Goal: Task Accomplishment & Management: Use online tool/utility

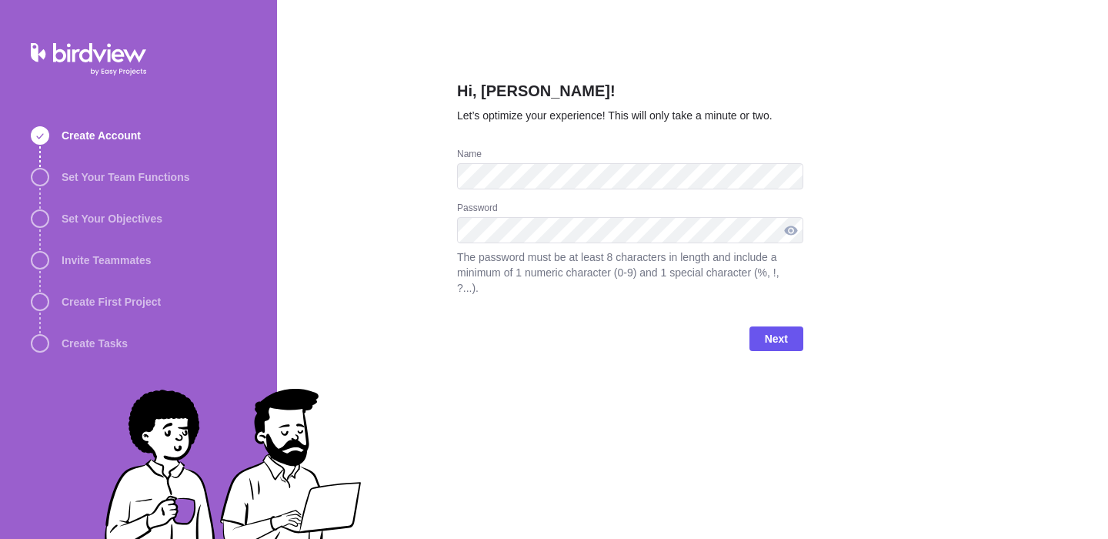
click at [790, 232] on div at bounding box center [791, 230] width 25 height 26
click at [779, 343] on span "Next" at bounding box center [776, 338] width 23 height 18
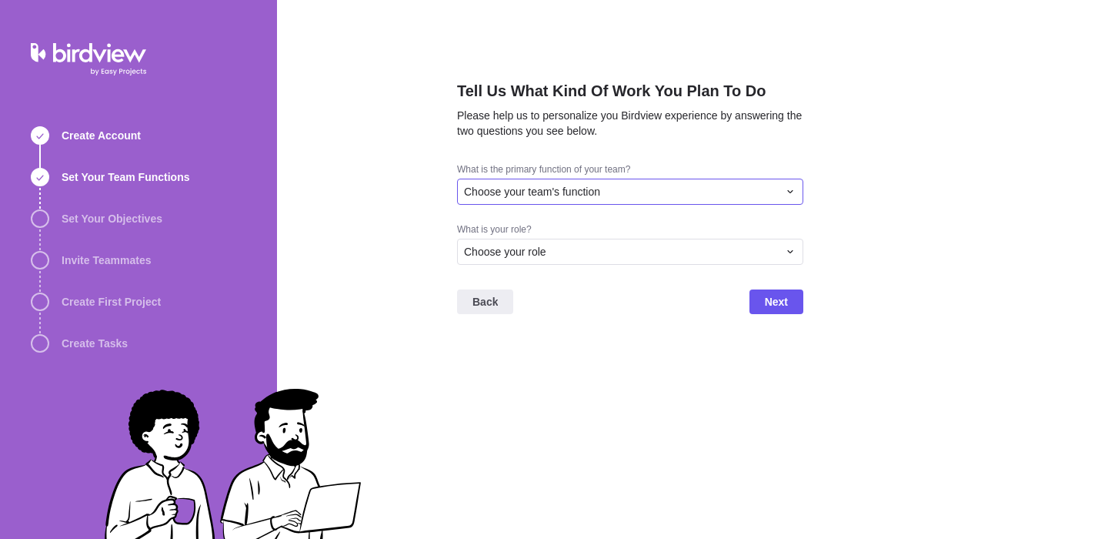
click at [662, 186] on div "Choose your team's function" at bounding box center [621, 191] width 314 height 15
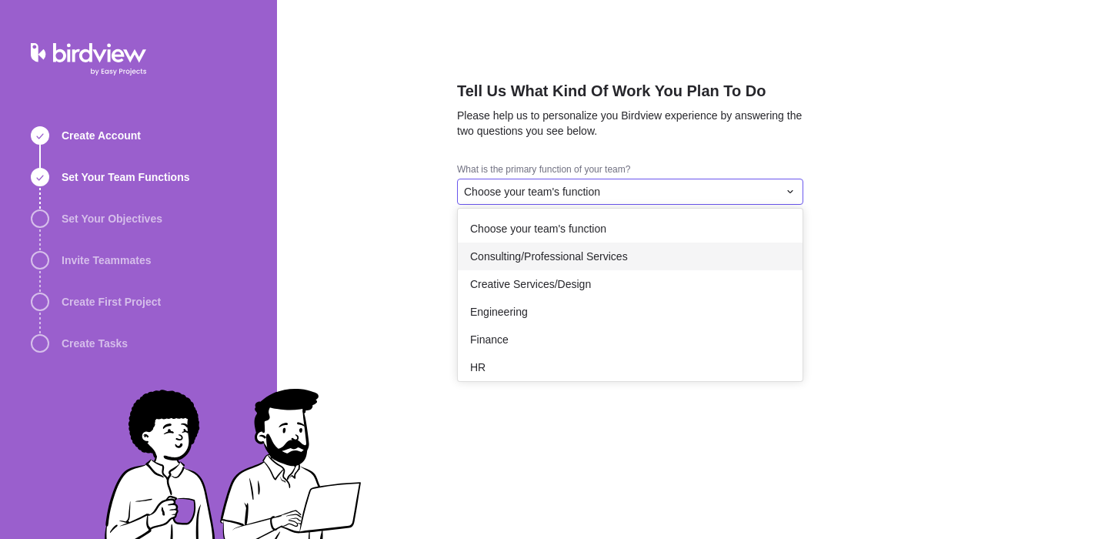
click at [617, 260] on span "Consulting/Professional Services" at bounding box center [549, 256] width 158 height 15
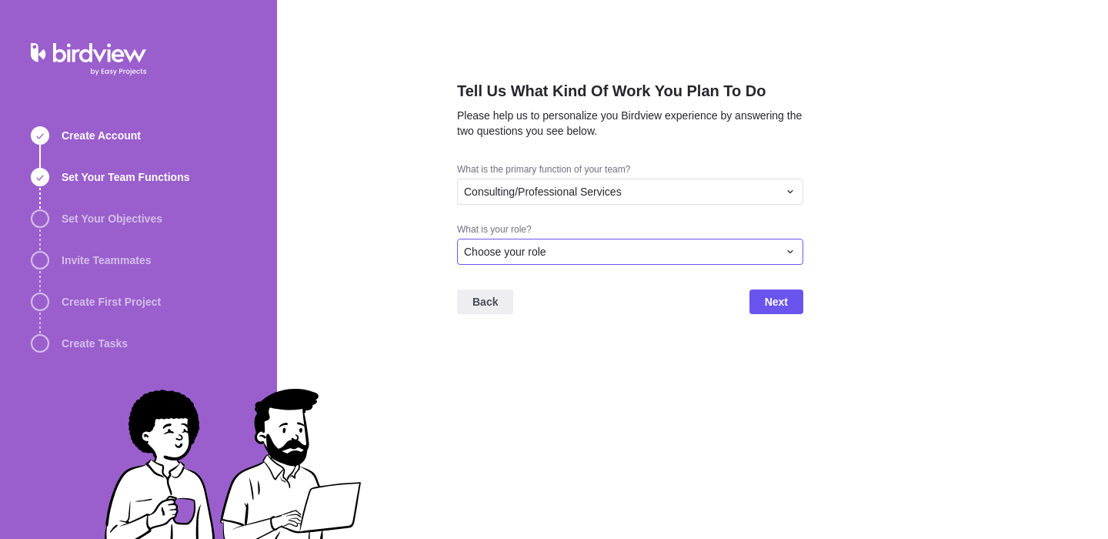
click at [617, 260] on div "Choose your role" at bounding box center [630, 252] width 346 height 26
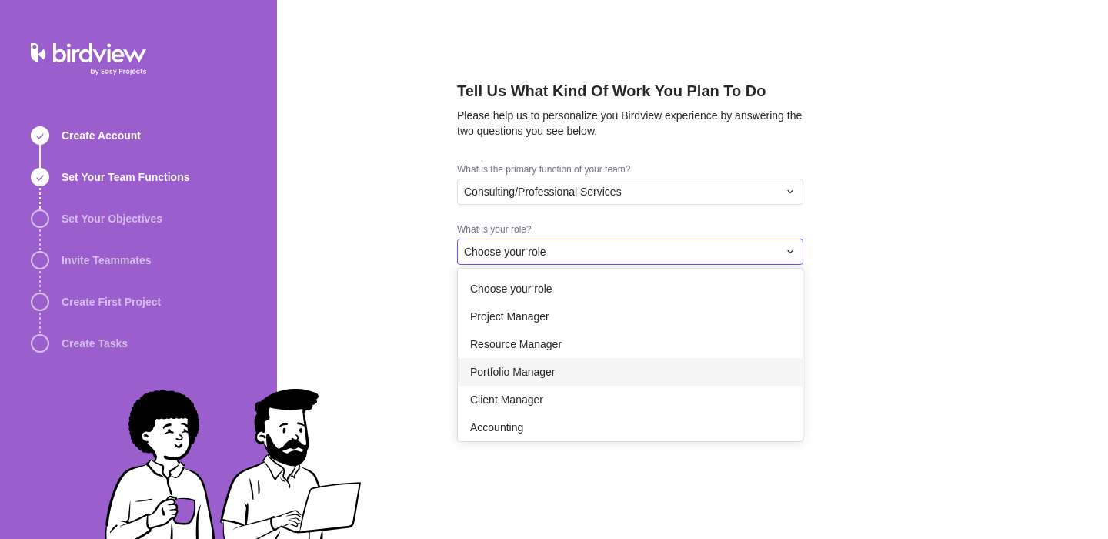
click at [544, 378] on span "Portfolio Manager" at bounding box center [512, 371] width 85 height 15
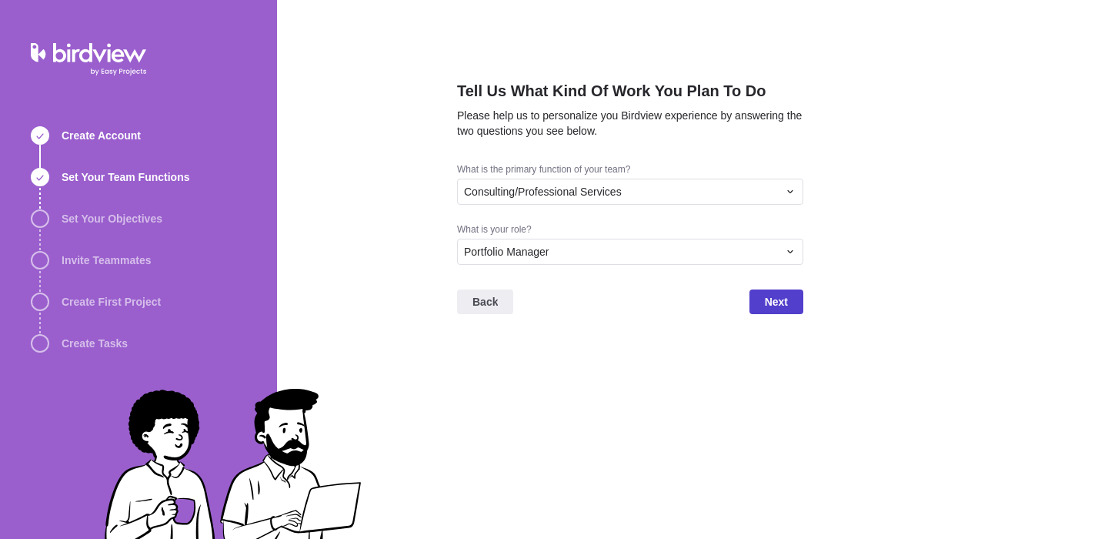
click at [776, 301] on span "Next" at bounding box center [776, 301] width 23 height 18
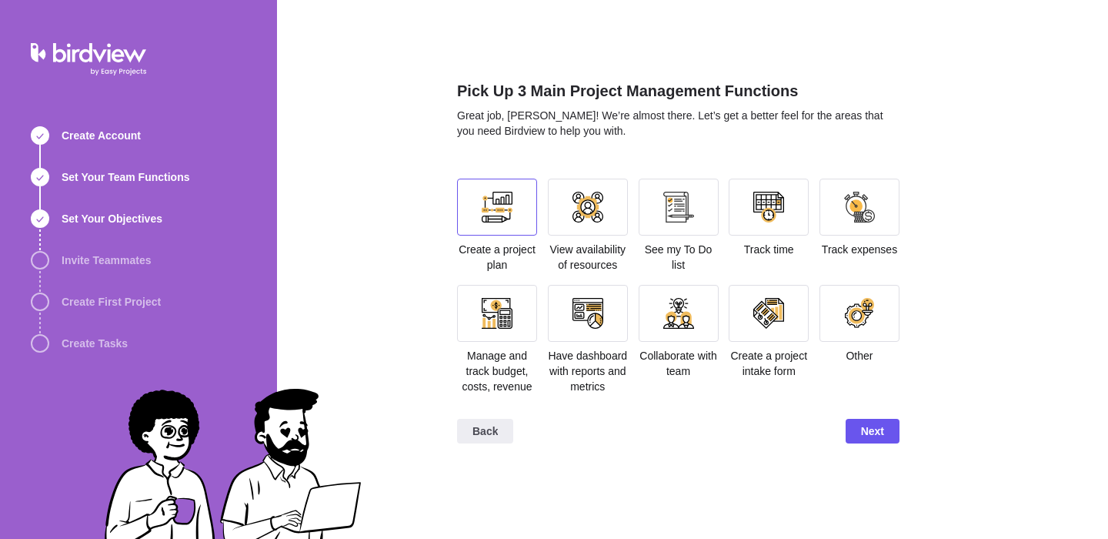
click at [504, 213] on div at bounding box center [497, 207] width 31 height 31
click at [596, 230] on div at bounding box center [588, 207] width 80 height 57
click at [662, 227] on div at bounding box center [679, 207] width 80 height 57
click at [784, 223] on div at bounding box center [769, 207] width 80 height 57
click at [506, 309] on div at bounding box center [497, 313] width 31 height 31
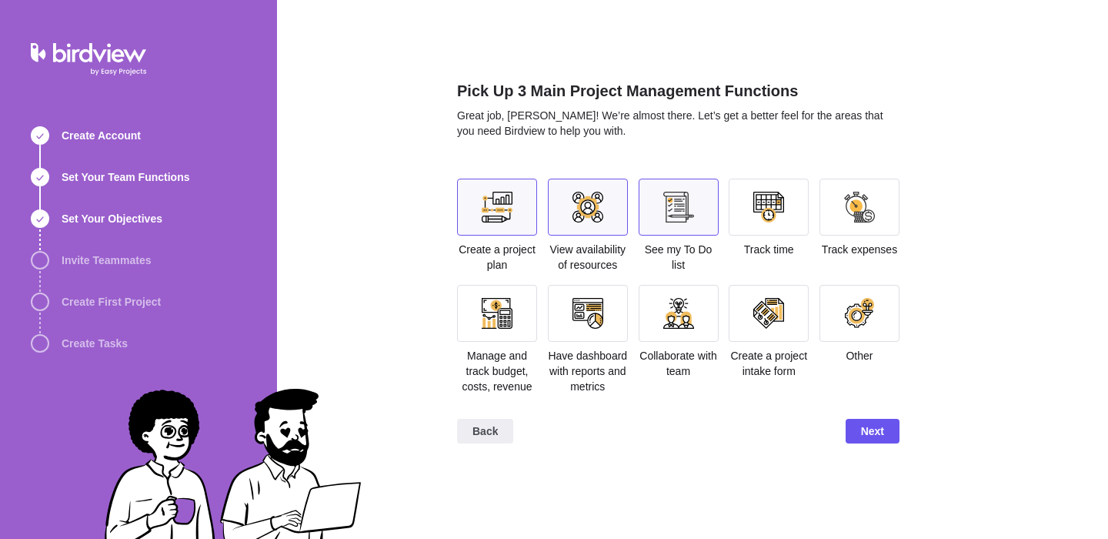
click at [707, 322] on div at bounding box center [679, 313] width 80 height 57
click at [880, 443] on span "Next" at bounding box center [873, 431] width 54 height 25
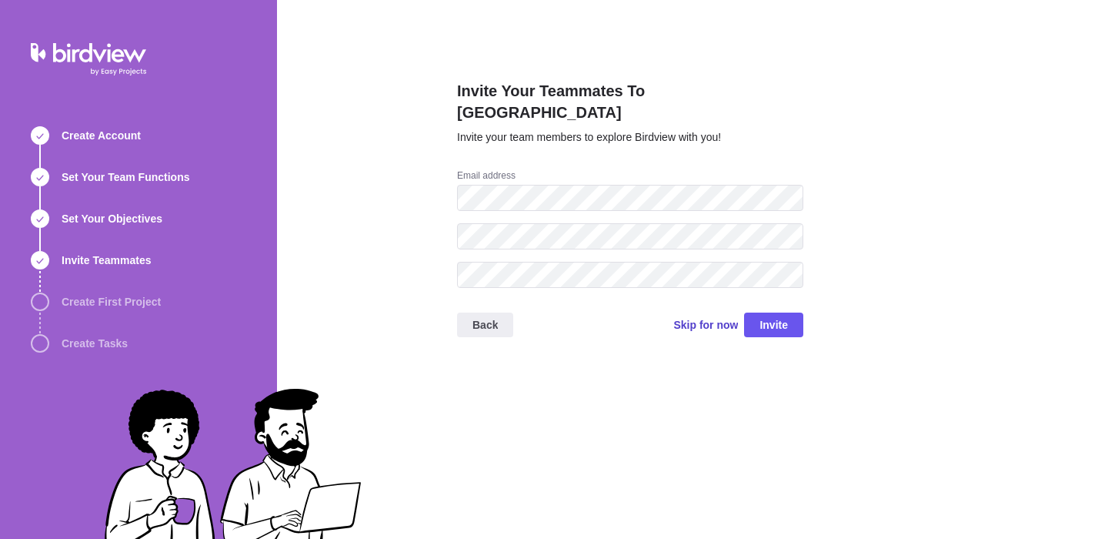
click at [713, 317] on span "Skip for now" at bounding box center [705, 324] width 65 height 15
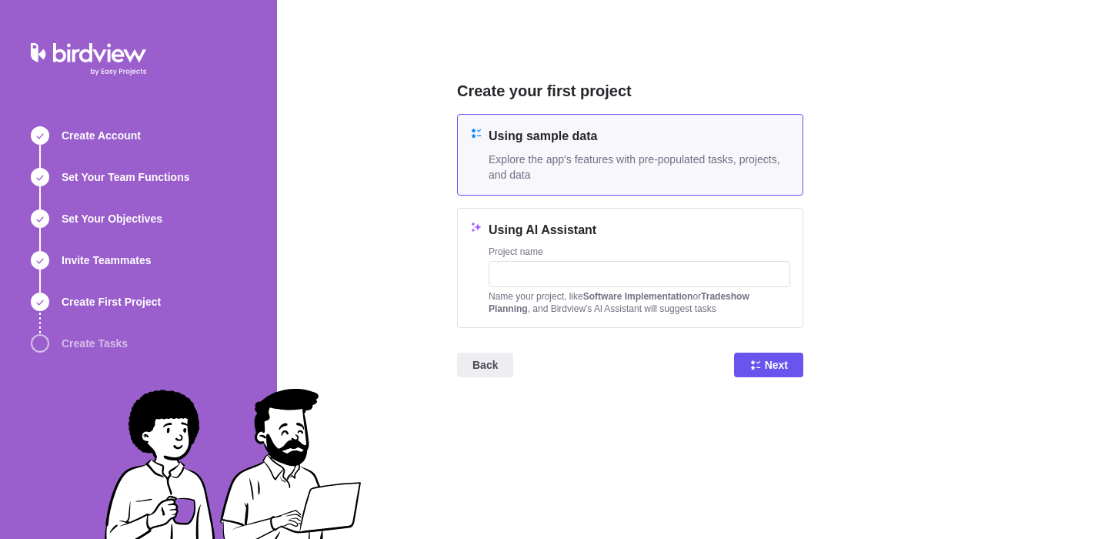
click at [626, 169] on span "Explore the app's features with pre-populated tasks, projects, and data" at bounding box center [640, 167] width 302 height 31
click at [787, 364] on span "Next" at bounding box center [776, 364] width 23 height 18
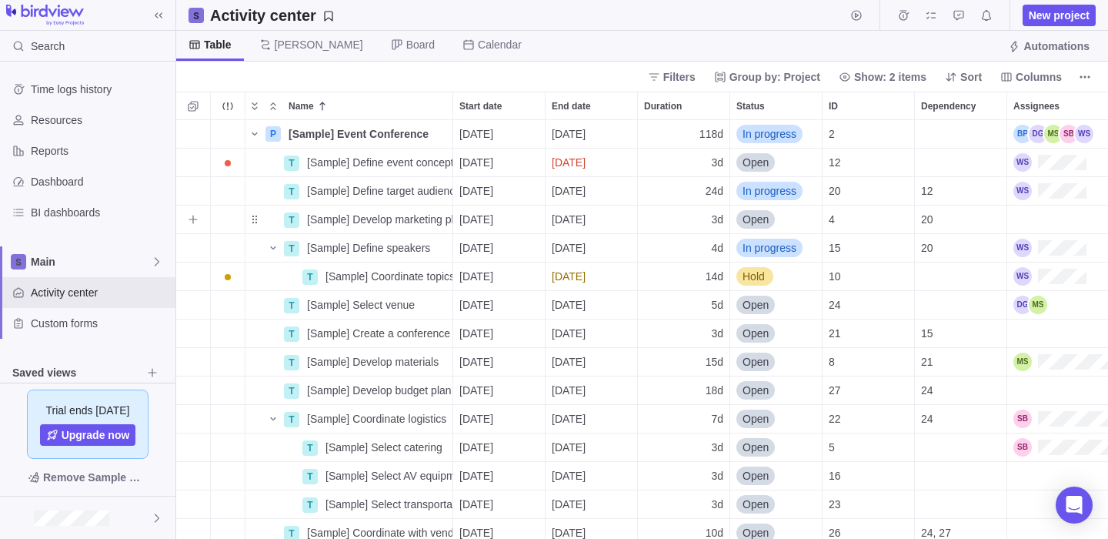
scroll to position [419, 932]
click at [255, 135] on icon "Name" at bounding box center [255, 134] width 12 height 12
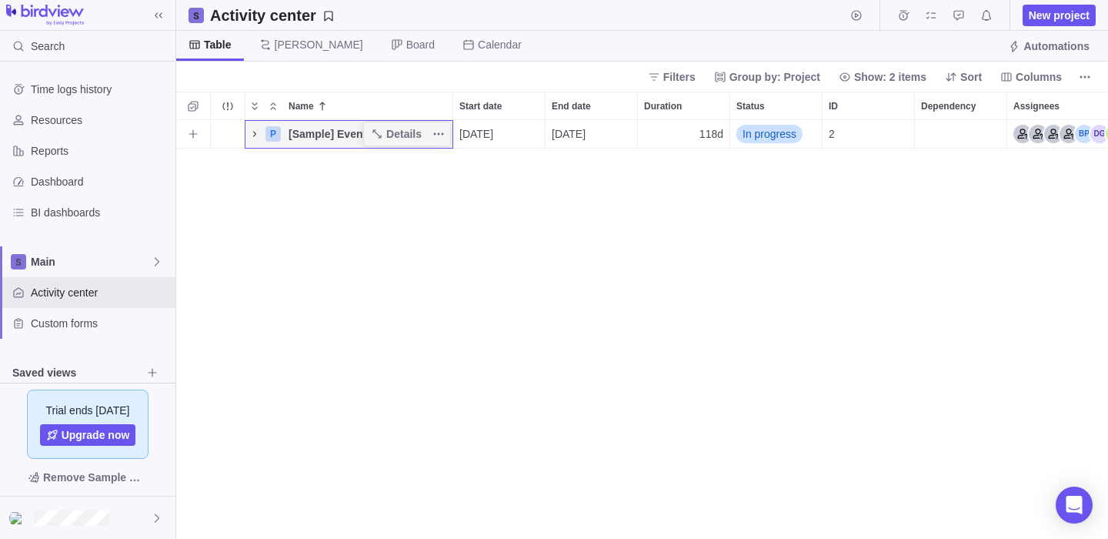
click at [255, 135] on icon "Name" at bounding box center [255, 134] width 12 height 12
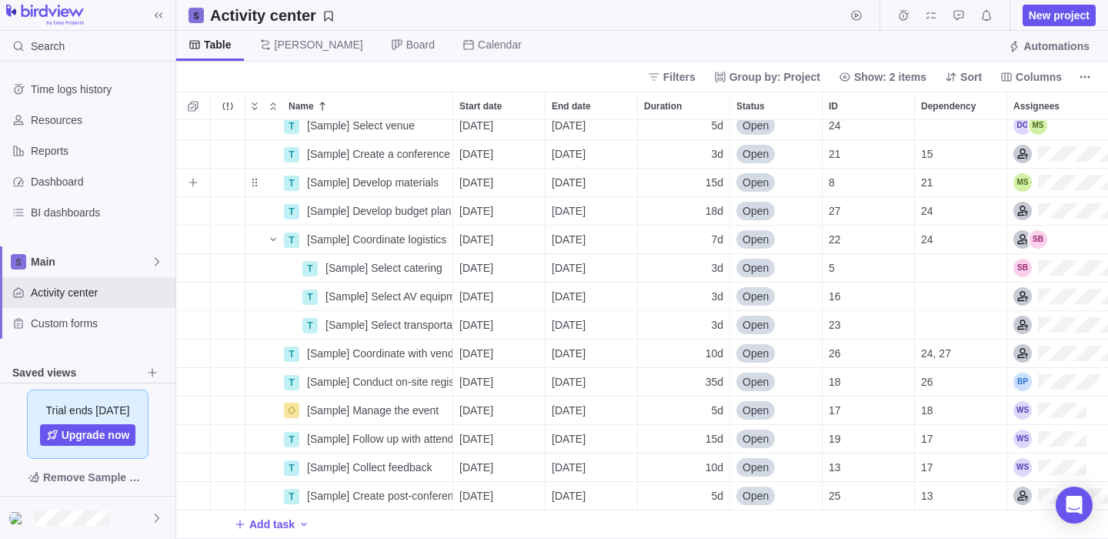
scroll to position [0, 0]
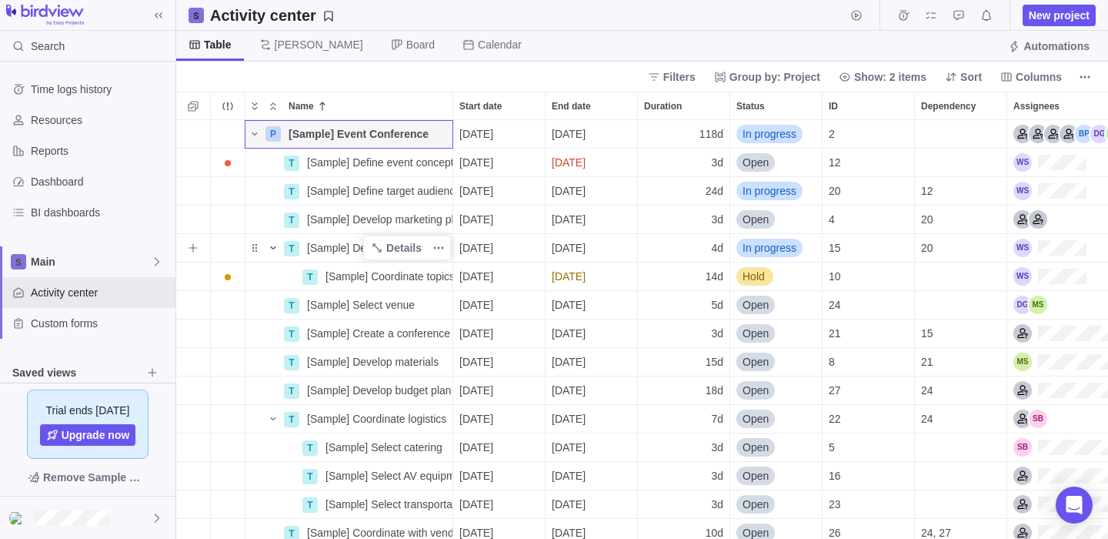
click at [272, 245] on icon "Name" at bounding box center [273, 248] width 12 height 12
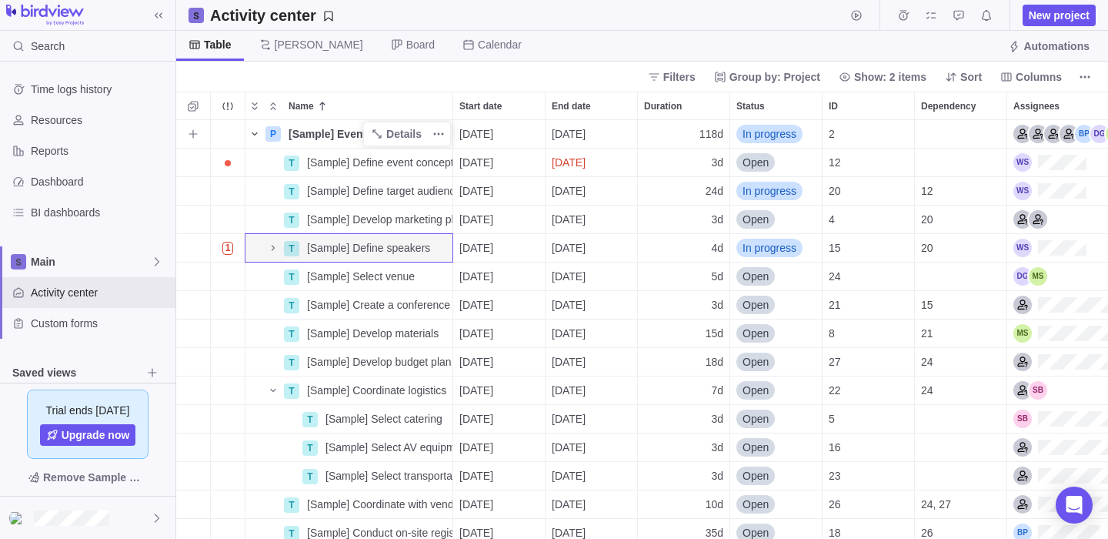
click at [252, 140] on span "Name" at bounding box center [254, 134] width 18 height 22
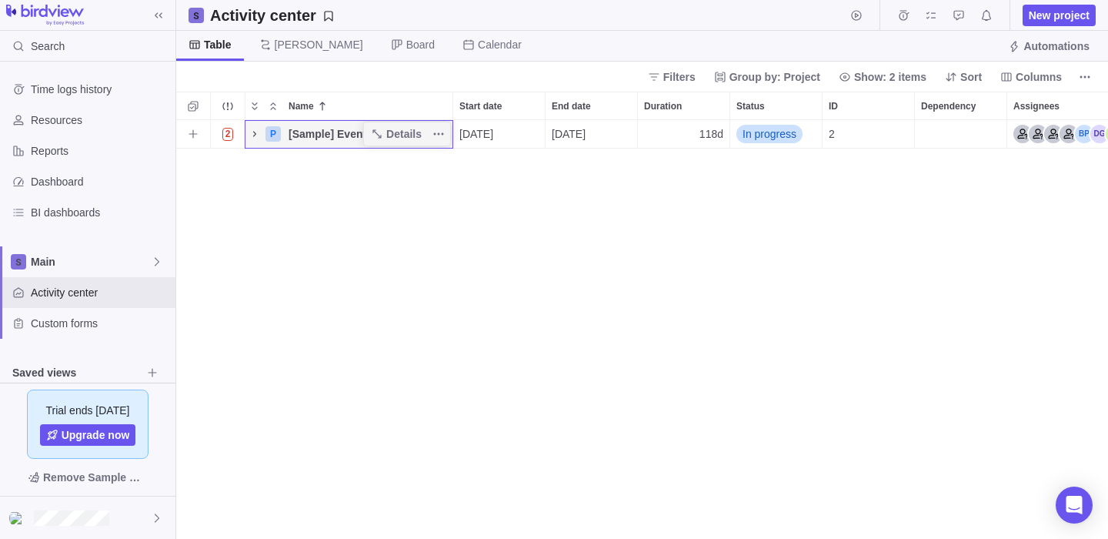
click at [252, 140] on span "Name" at bounding box center [254, 134] width 18 height 22
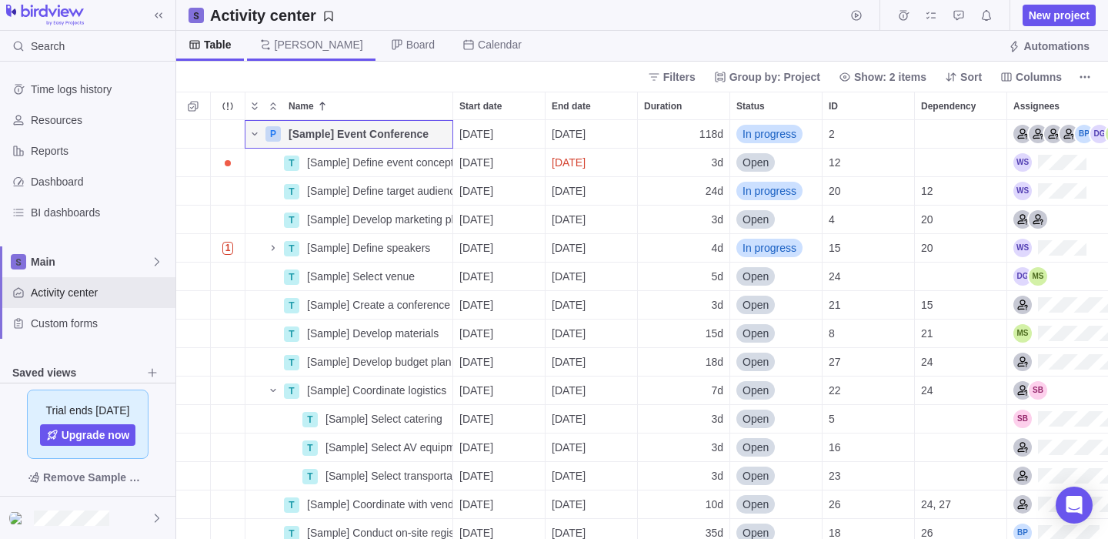
click at [311, 40] on span "[PERSON_NAME]" at bounding box center [311, 46] width 128 height 30
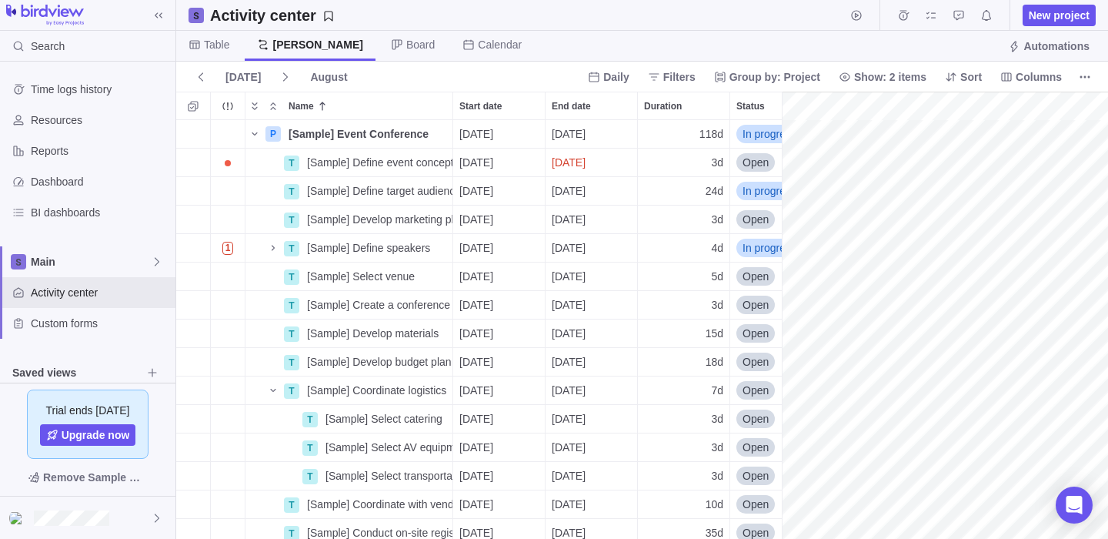
scroll to position [0, 2108]
click at [406, 42] on span "Board" at bounding box center [420, 44] width 28 height 15
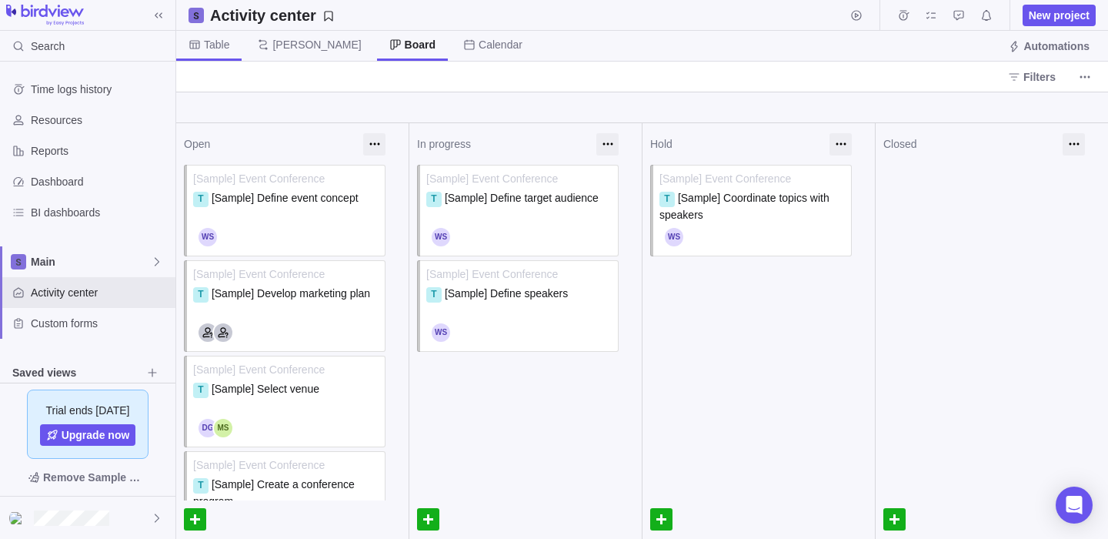
click at [225, 50] on span "Table" at bounding box center [216, 44] width 25 height 15
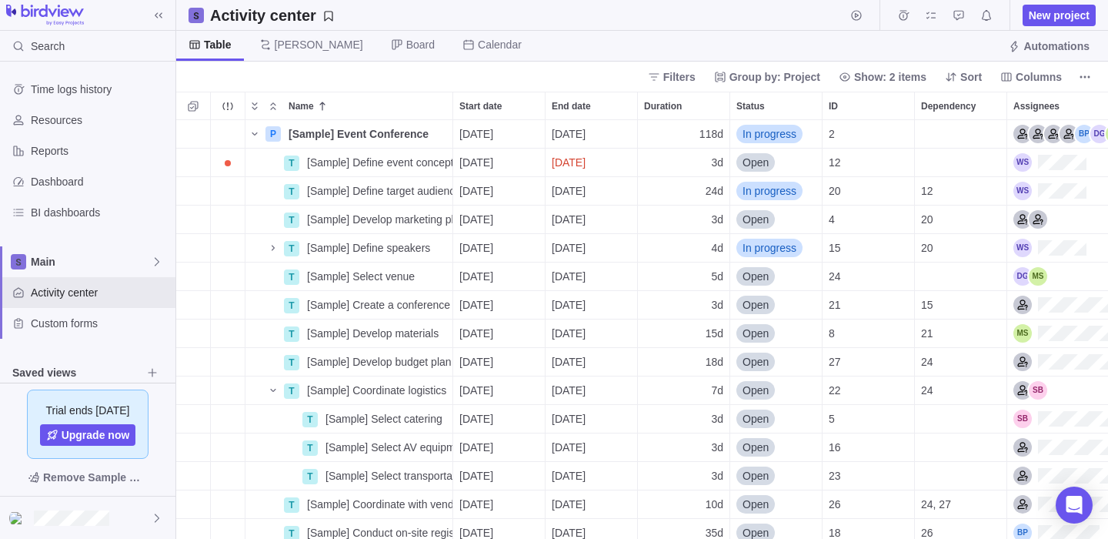
scroll to position [419, 932]
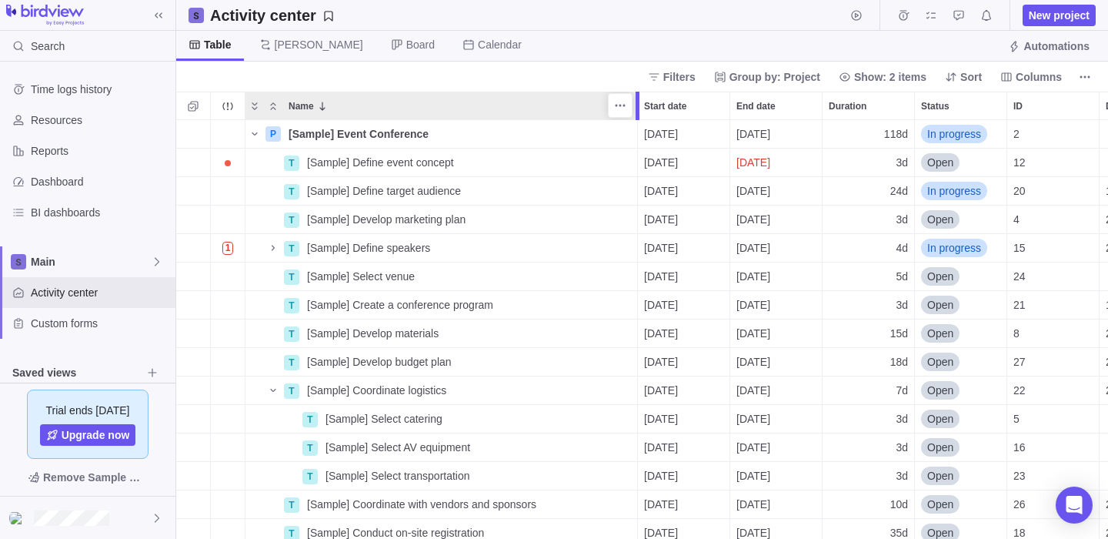
drag, startPoint x: 454, startPoint y: 103, endPoint x: 637, endPoint y: 112, distance: 183.3
click at [637, 113] on div at bounding box center [638, 106] width 4 height 28
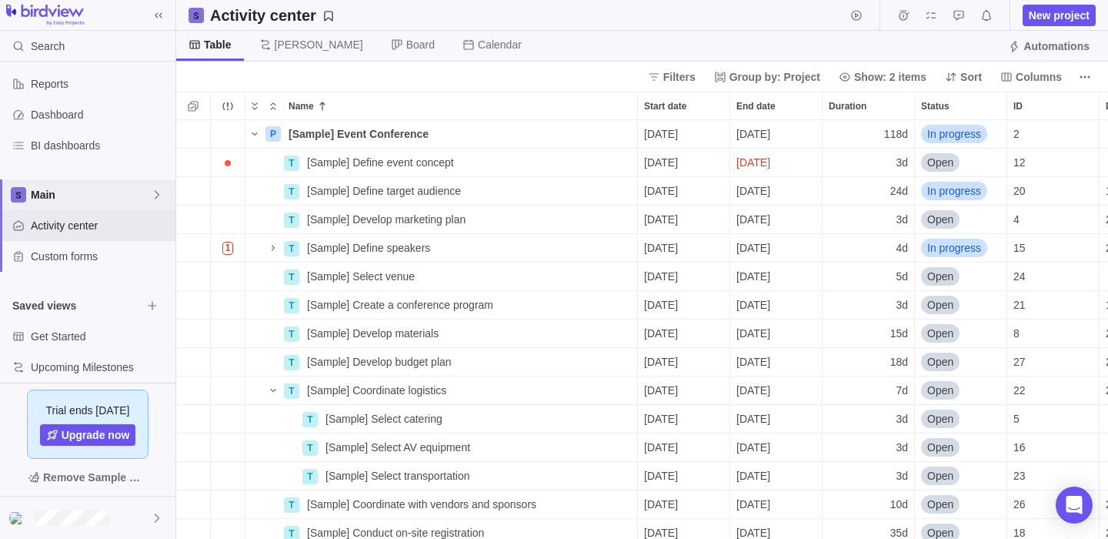
scroll to position [79, 0]
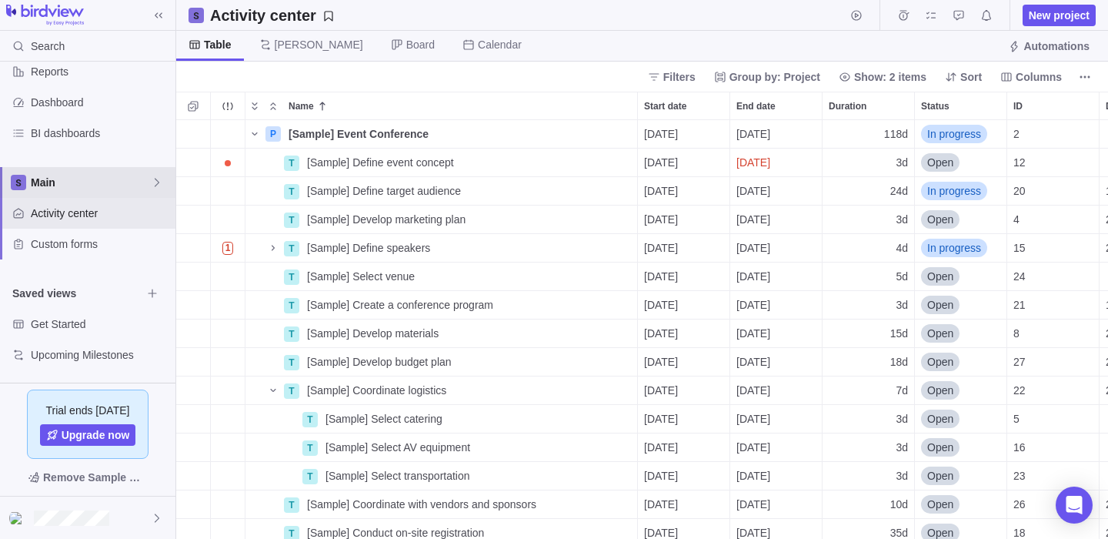
click at [69, 178] on span "Main" at bounding box center [91, 182] width 120 height 15
click at [56, 62] on div "Time logs history Resources Reports Dashboard BI dashboards Main Activity cente…" at bounding box center [87, 222] width 175 height 321
click at [1048, 17] on span "New project" at bounding box center [1059, 15] width 61 height 15
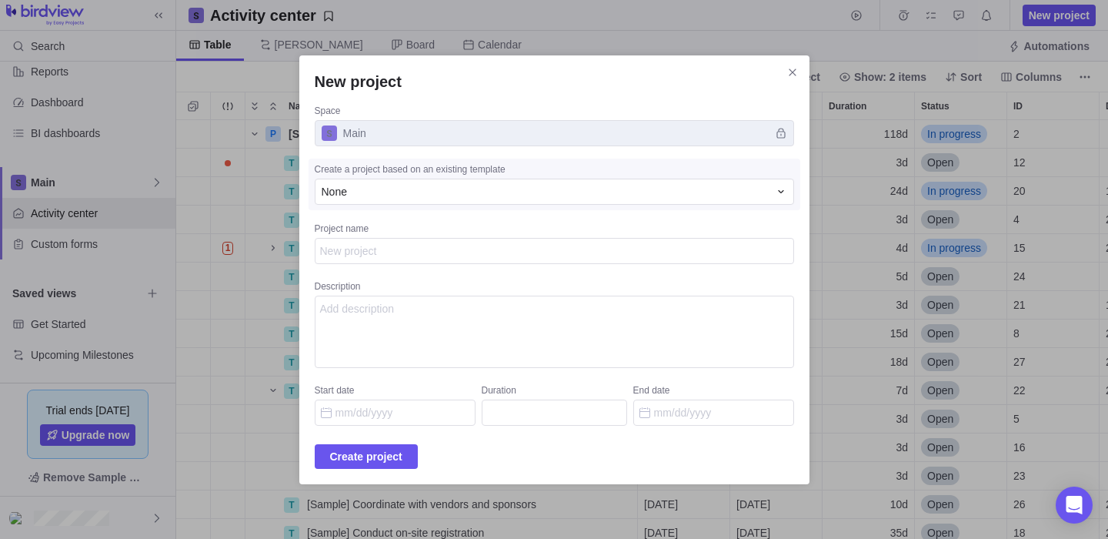
type textarea "x"
type textarea "T"
type textarea "x"
type textarea "TG"
type textarea "x"
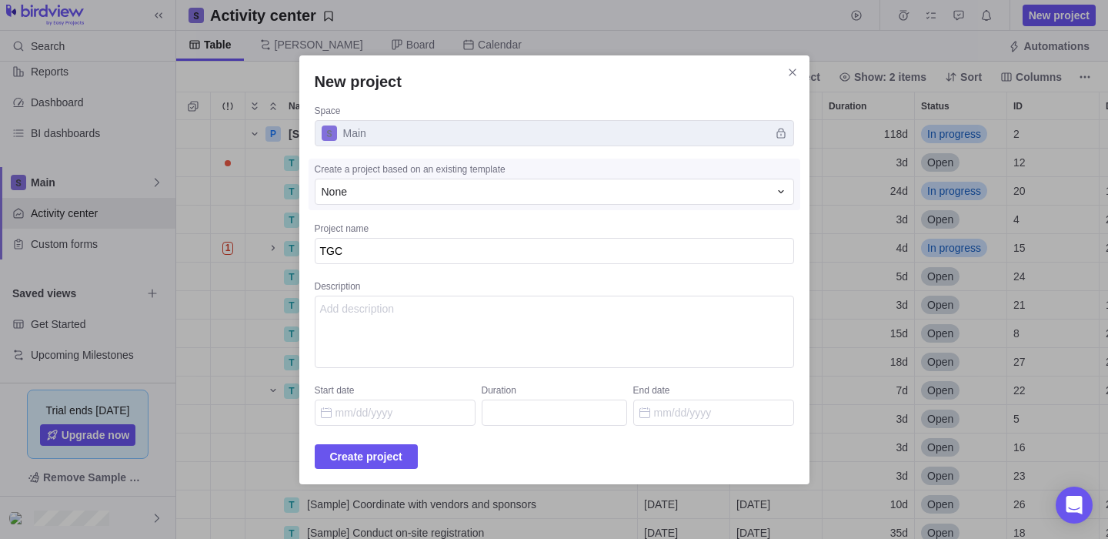
type textarea "TGC"
click at [458, 320] on textarea "Description" at bounding box center [554, 331] width 479 height 72
type textarea "x"
type textarea "TGC is an Tech lead consulting company"
click at [439, 418] on input "Start date" at bounding box center [395, 412] width 161 height 26
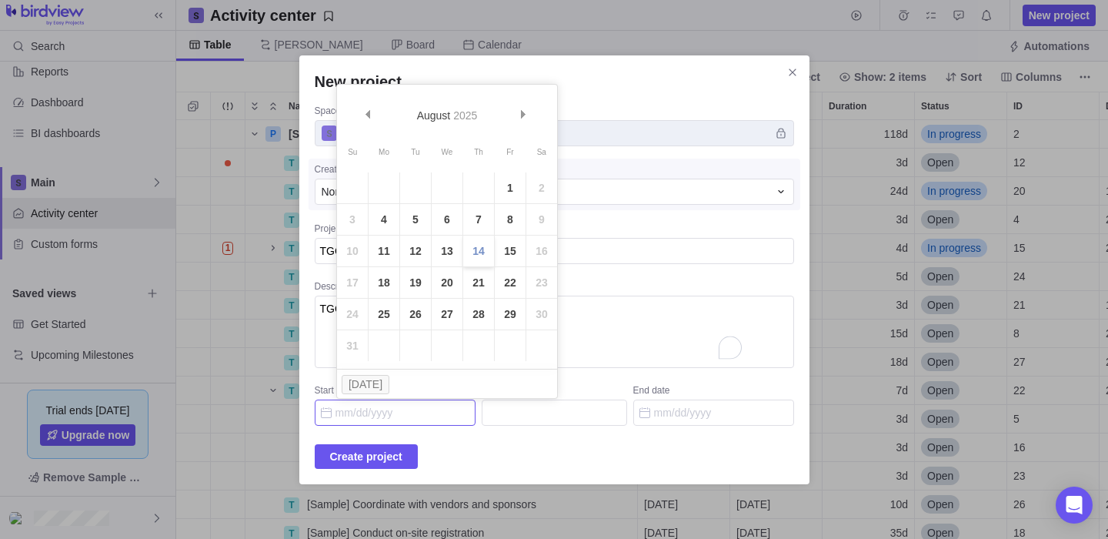
click at [483, 252] on link "14" at bounding box center [478, 250] width 31 height 31
type input "[DATE]"
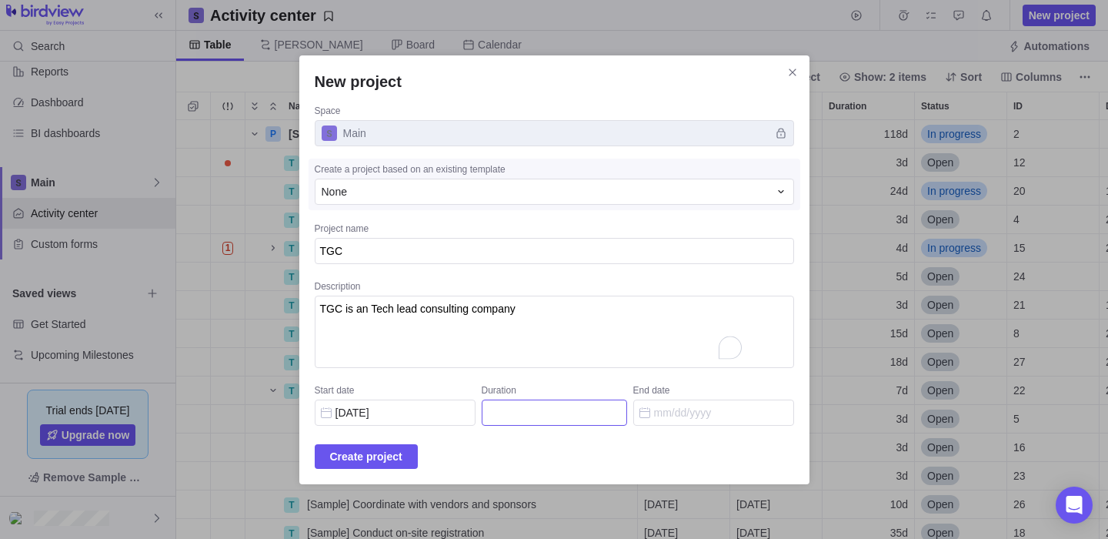
click at [587, 418] on input "Duration" at bounding box center [554, 412] width 145 height 26
type input "3"
type input "[DATE]"
type input "36"
type input "[DATE]"
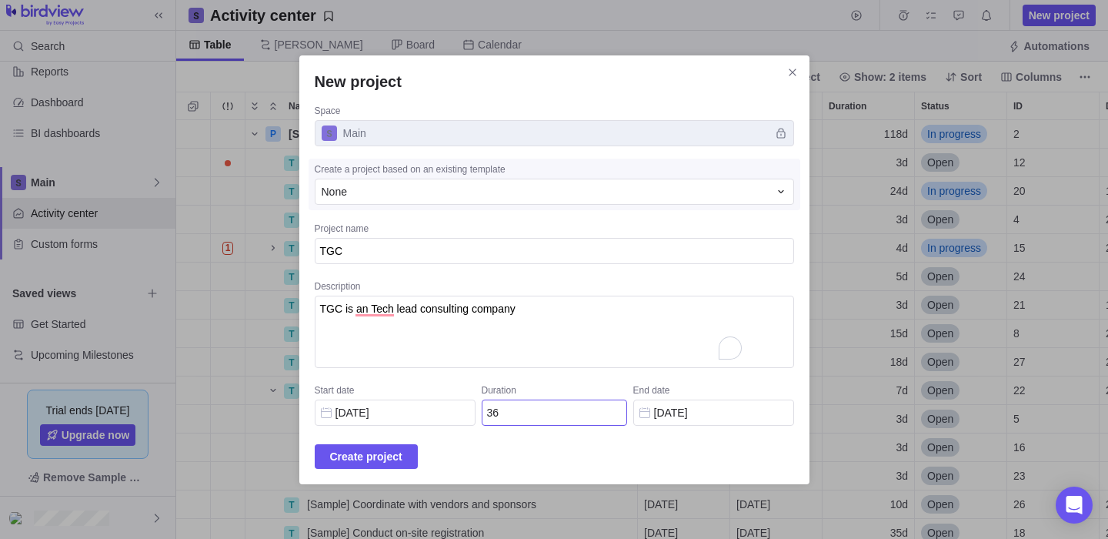
type input "365"
type input "[DATE]"
type input "365"
click at [402, 462] on span "Create project" at bounding box center [366, 456] width 72 height 18
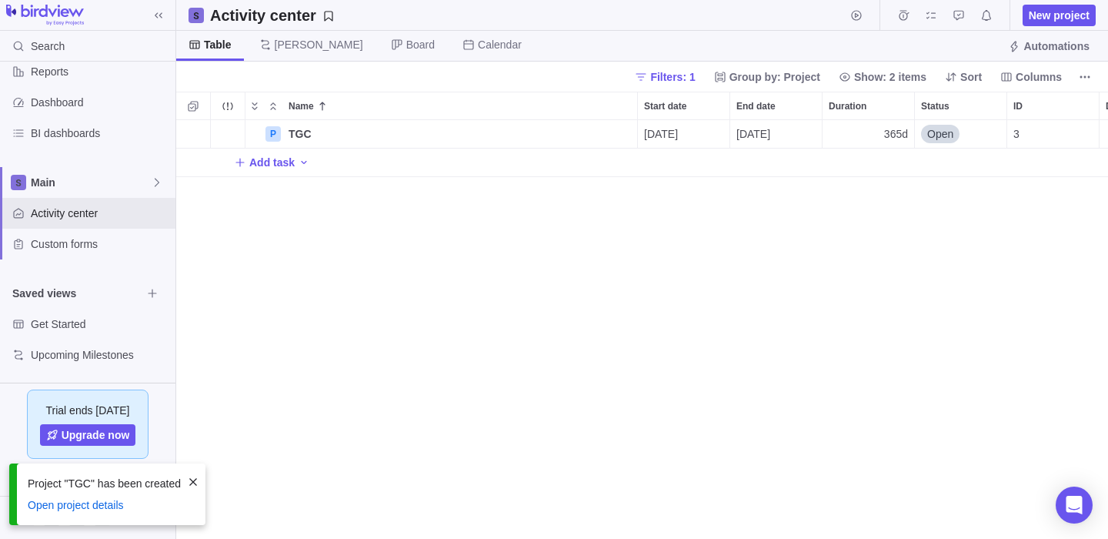
scroll to position [419, 932]
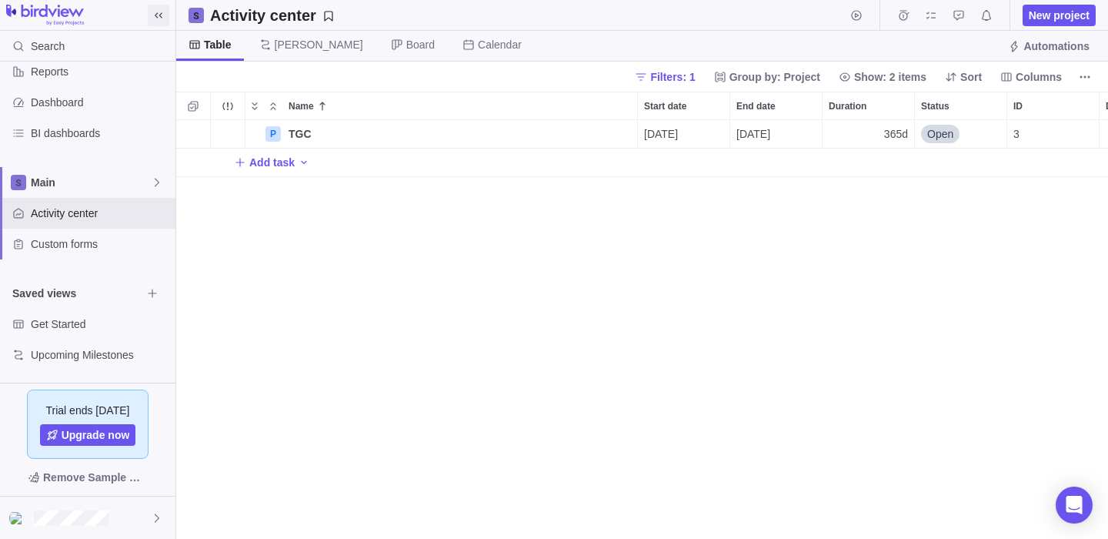
click at [161, 11] on icon at bounding box center [158, 15] width 12 height 12
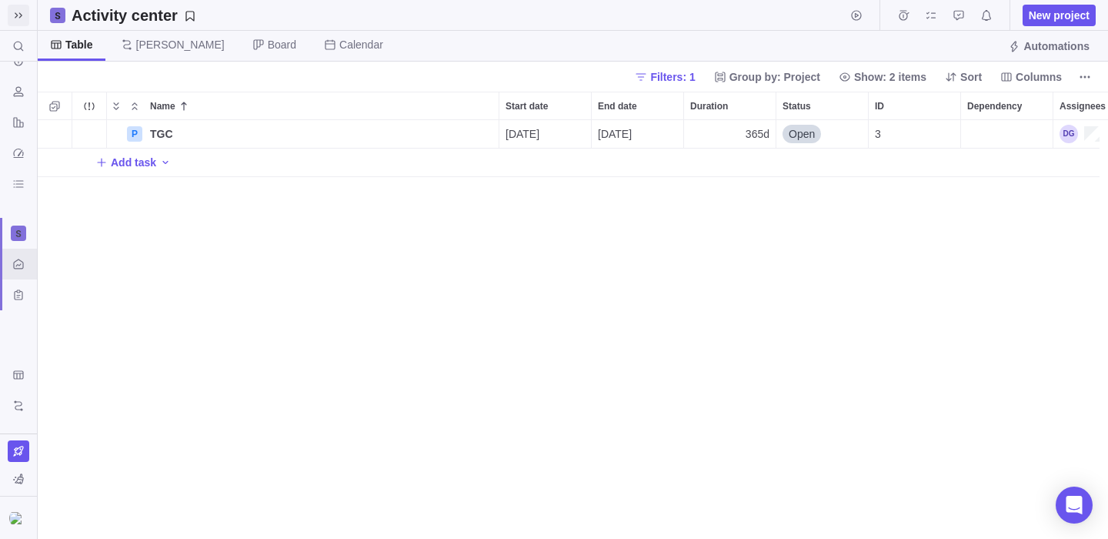
scroll to position [419, 1070]
click at [22, 19] on icon at bounding box center [18, 15] width 12 height 12
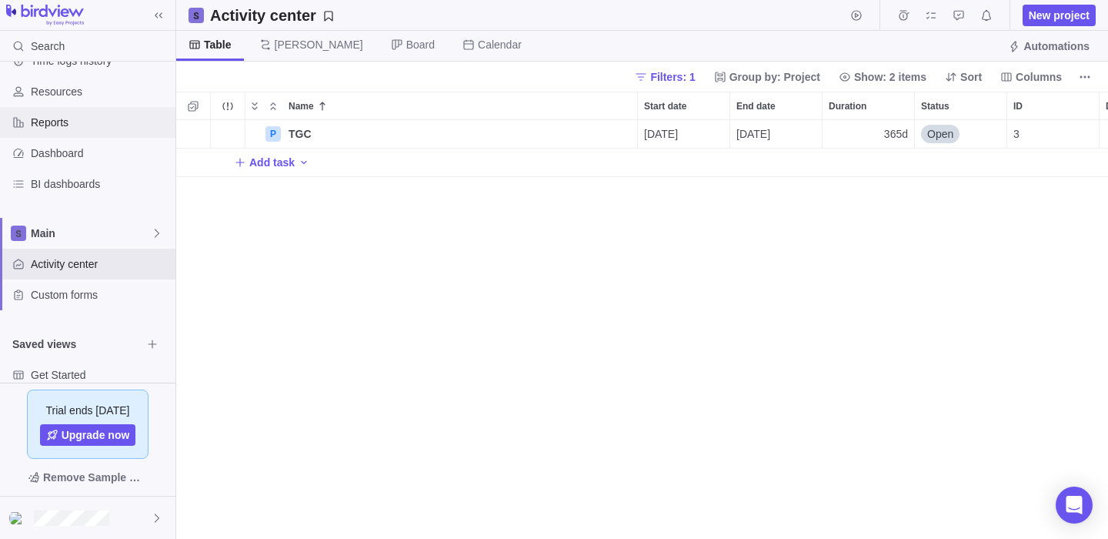
scroll to position [28, 0]
click at [60, 92] on span "Resources" at bounding box center [100, 92] width 139 height 15
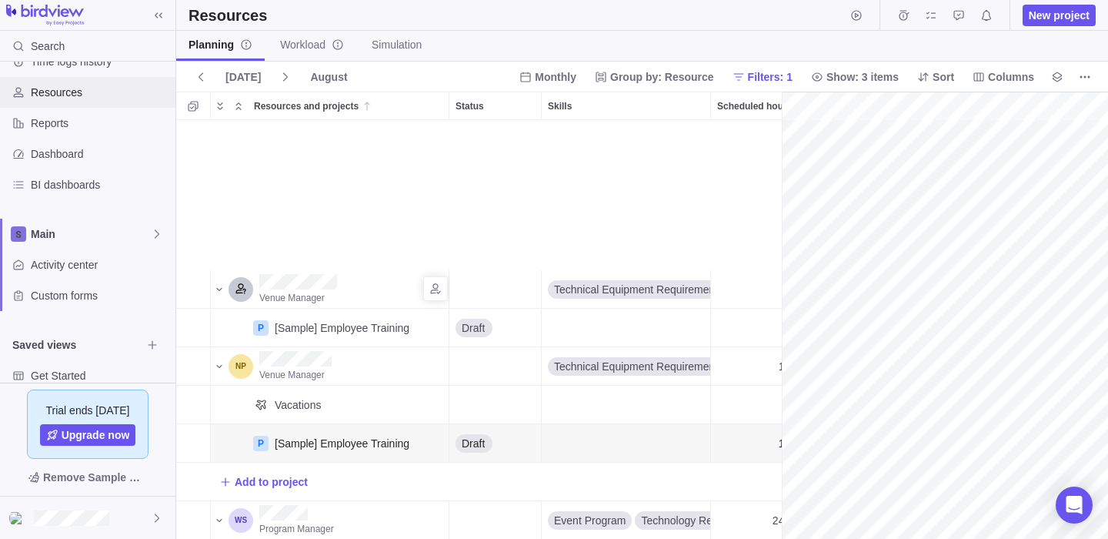
scroll to position [0, 270]
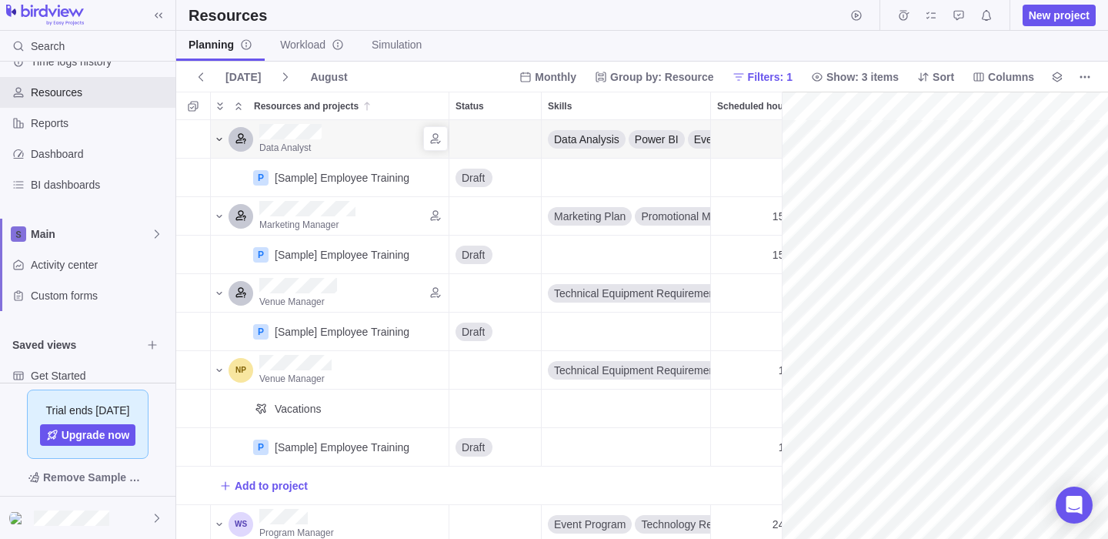
click at [223, 140] on icon "Resources and projects" at bounding box center [219, 139] width 12 height 12
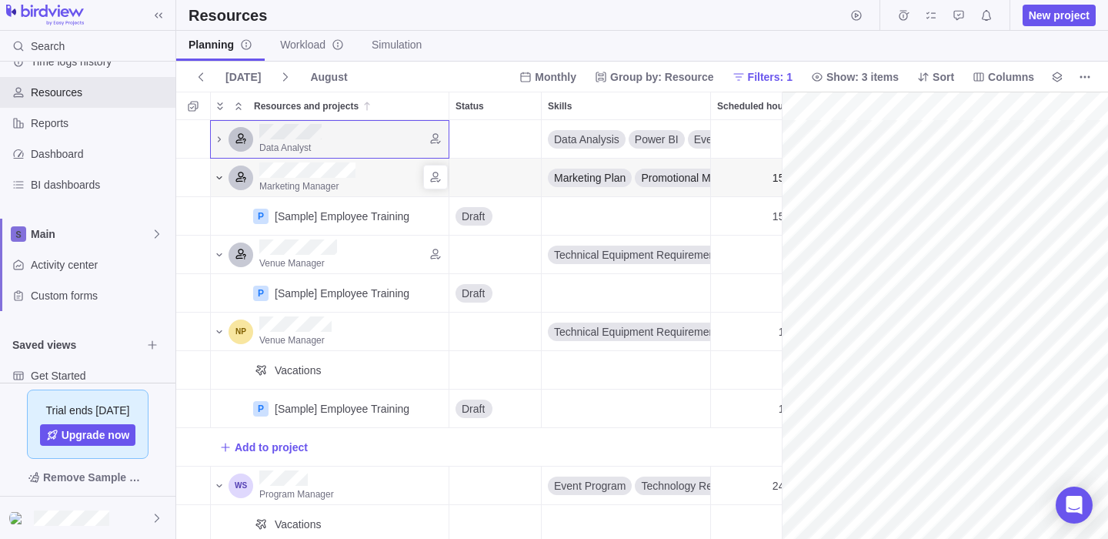
click at [222, 177] on icon "Resources and projects" at bounding box center [219, 178] width 12 height 12
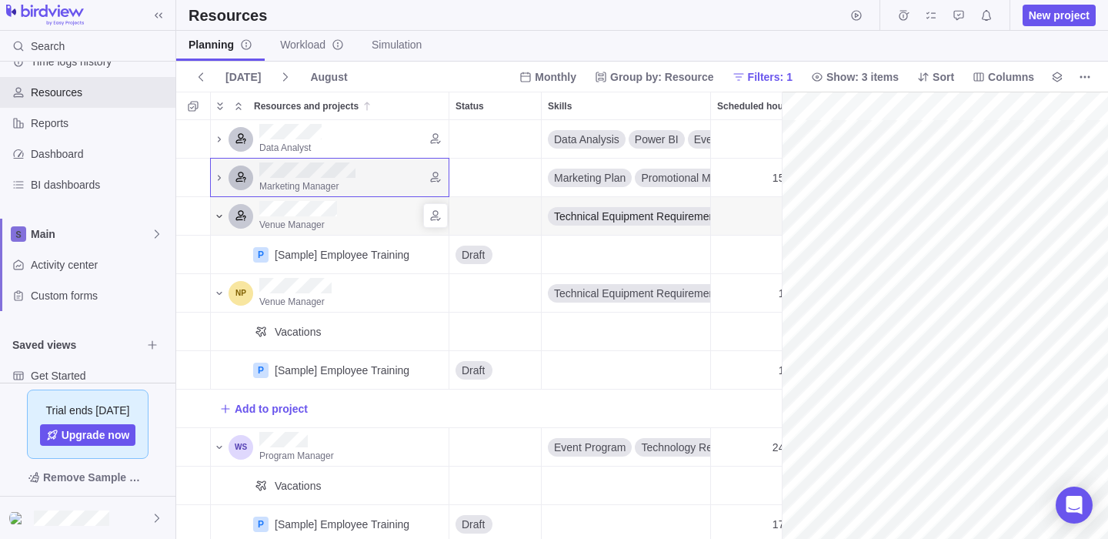
click at [221, 218] on icon "Resources and projects" at bounding box center [219, 216] width 12 height 12
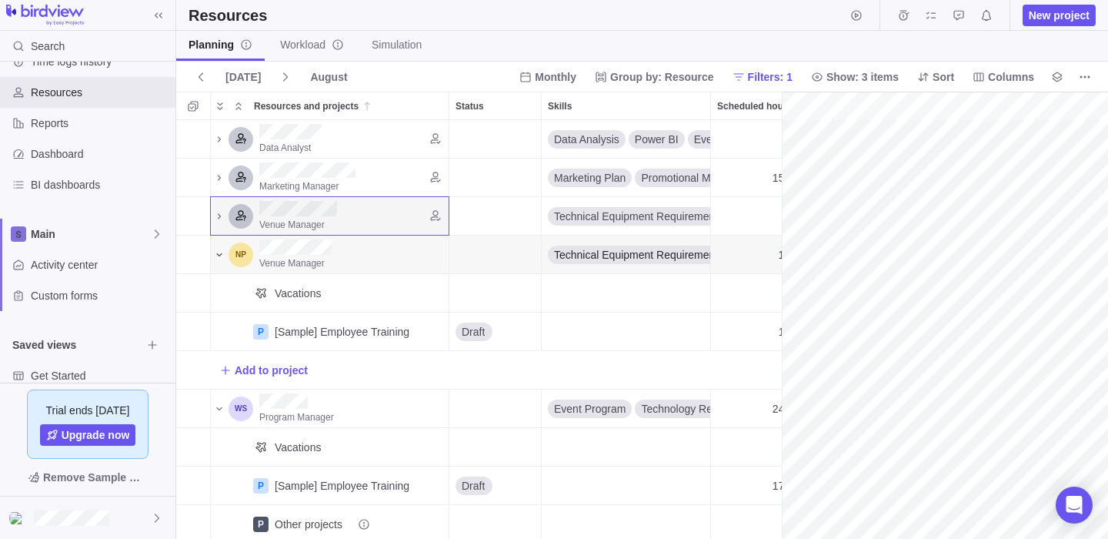
click at [217, 252] on icon "Resources and projects" at bounding box center [218, 253] width 5 height 3
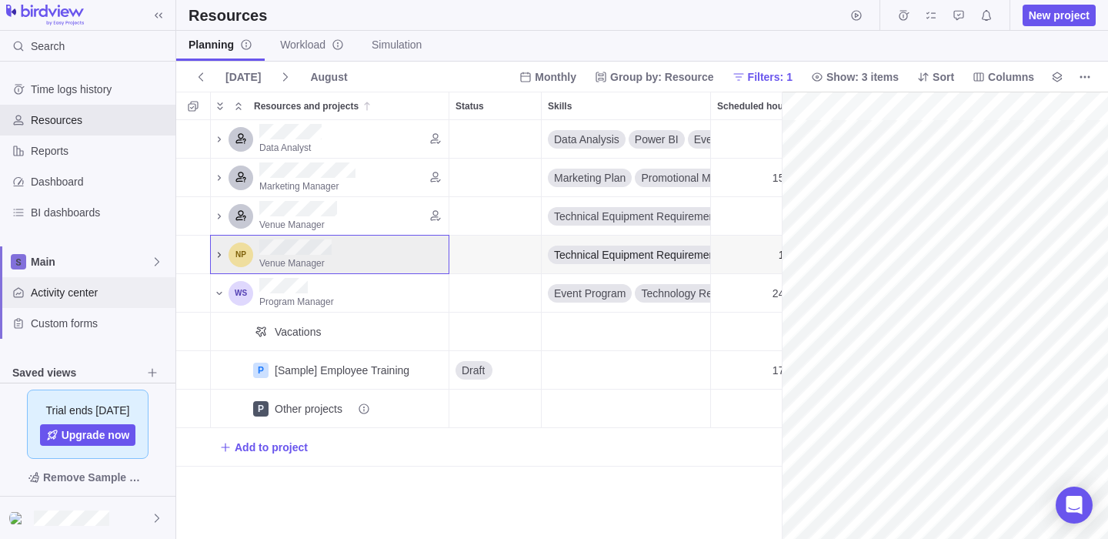
scroll to position [79, 0]
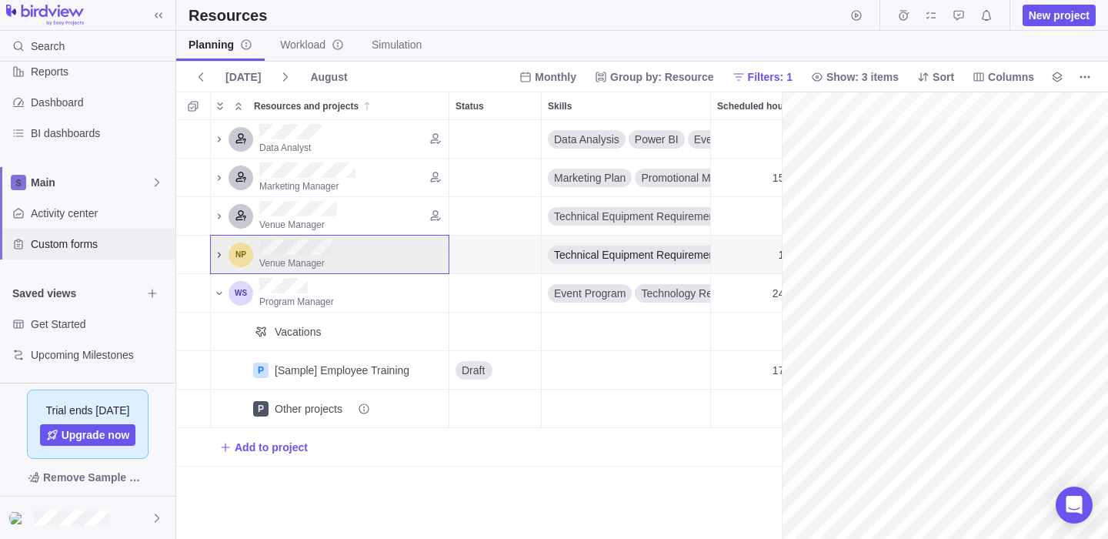
click at [77, 248] on span "Custom forms" at bounding box center [100, 243] width 139 height 15
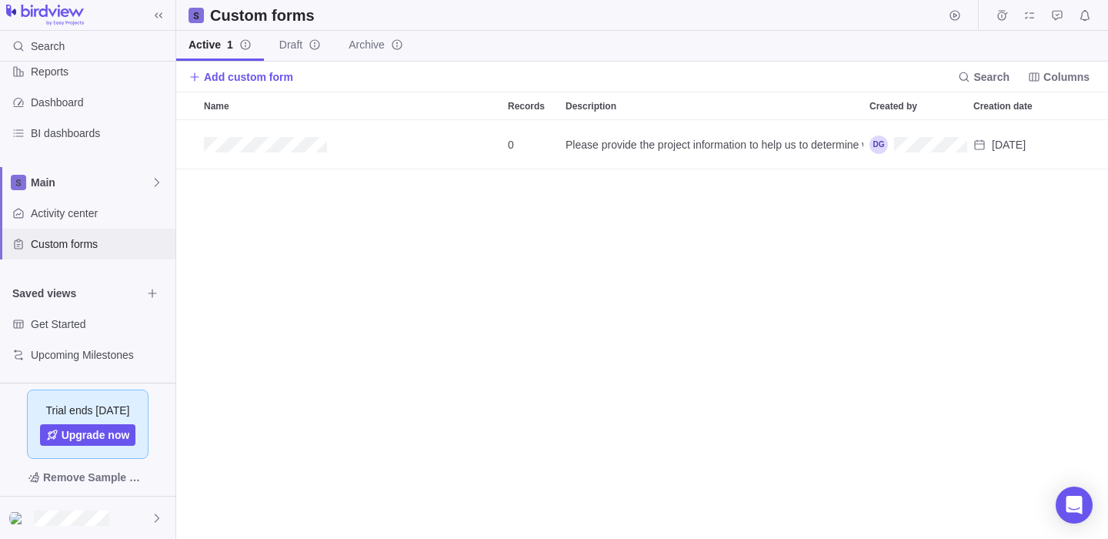
scroll to position [419, 932]
click at [70, 322] on span "Get Started" at bounding box center [86, 323] width 111 height 15
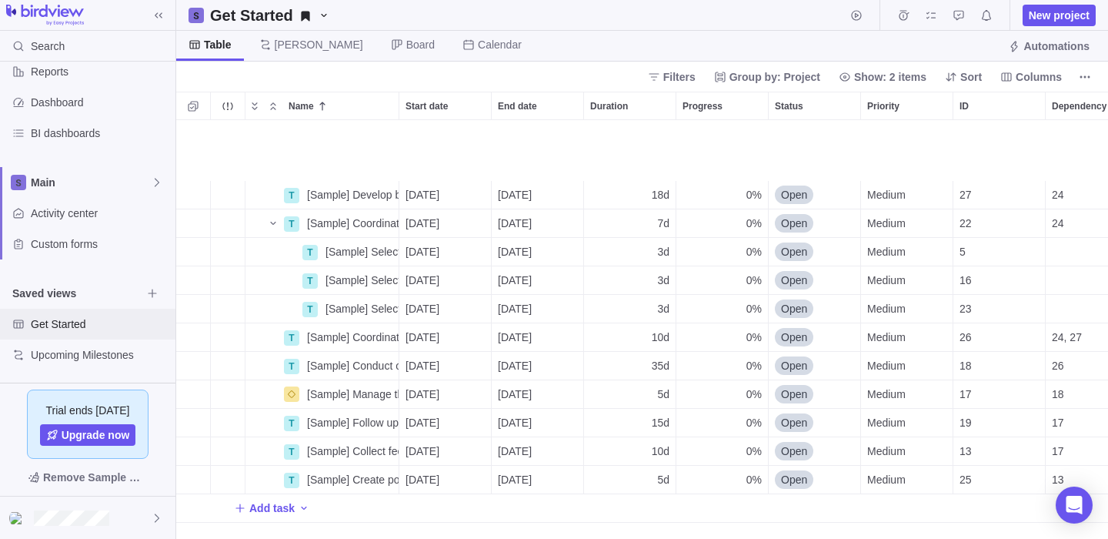
scroll to position [236, 0]
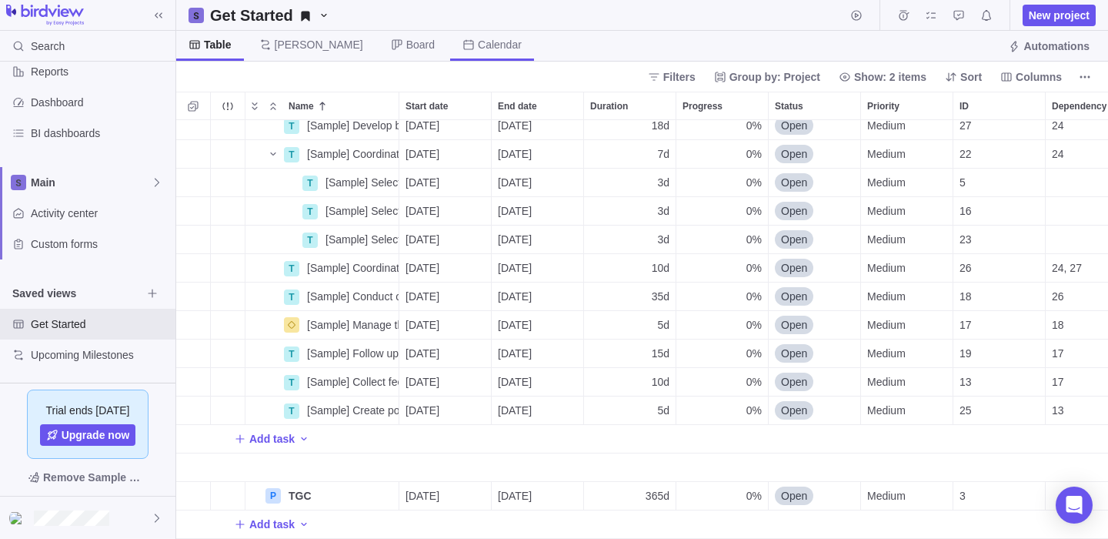
click at [450, 55] on span "Calendar" at bounding box center [492, 46] width 84 height 30
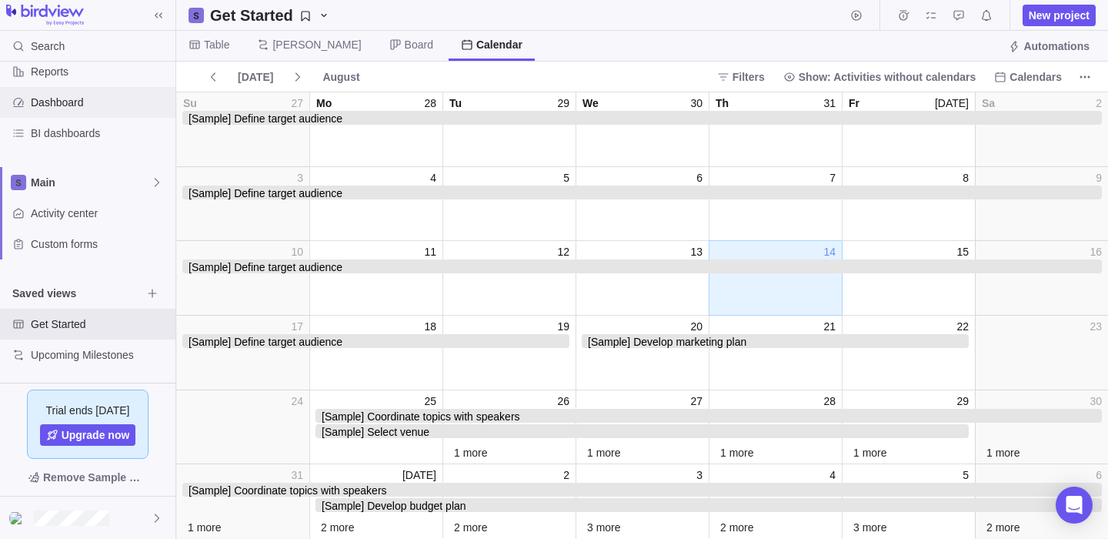
click at [55, 100] on span "Dashboard" at bounding box center [100, 102] width 139 height 15
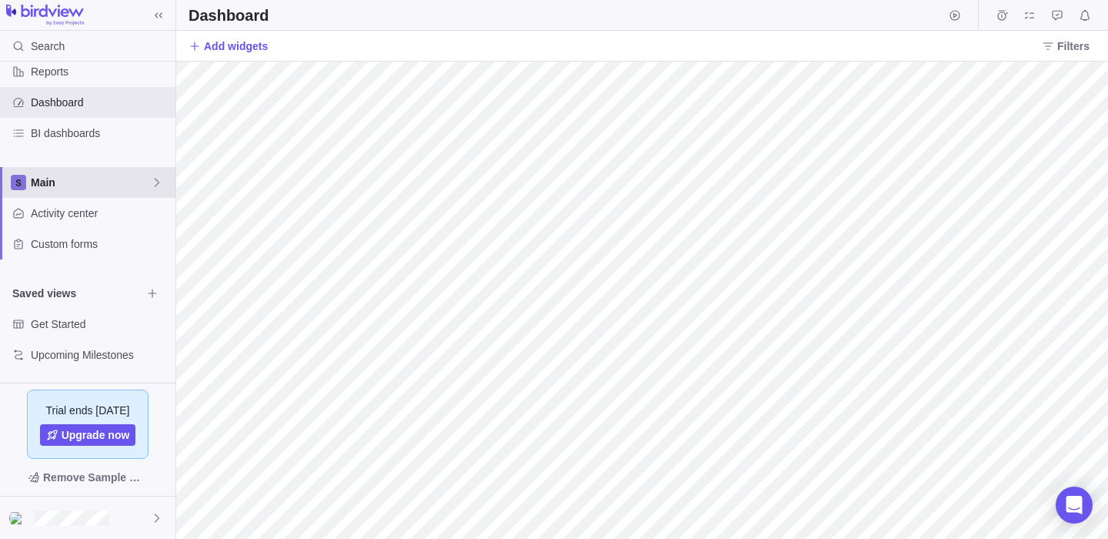
click at [106, 192] on div "Main" at bounding box center [87, 182] width 175 height 31
click at [134, 136] on div "Time logs history Resources Reports Dashboard BI dashboards Main Activity cente…" at bounding box center [87, 222] width 175 height 321
click at [82, 135] on span "BI dashboards" at bounding box center [100, 132] width 139 height 15
